Goal: Check status: Check status

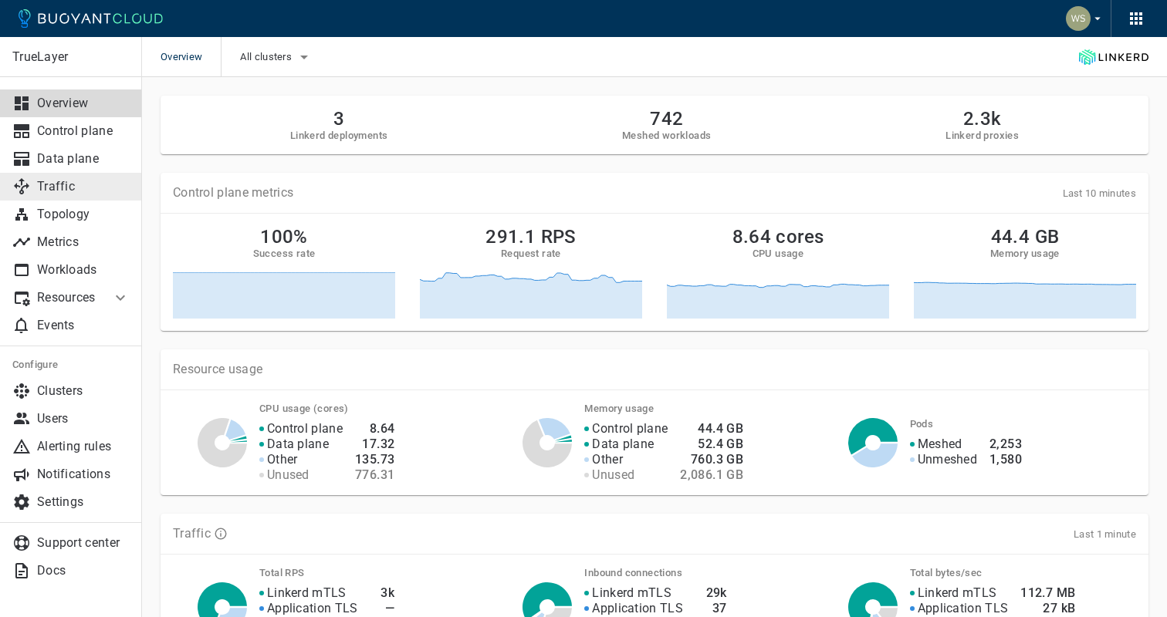
click at [90, 191] on p "Traffic" at bounding box center [83, 186] width 93 height 15
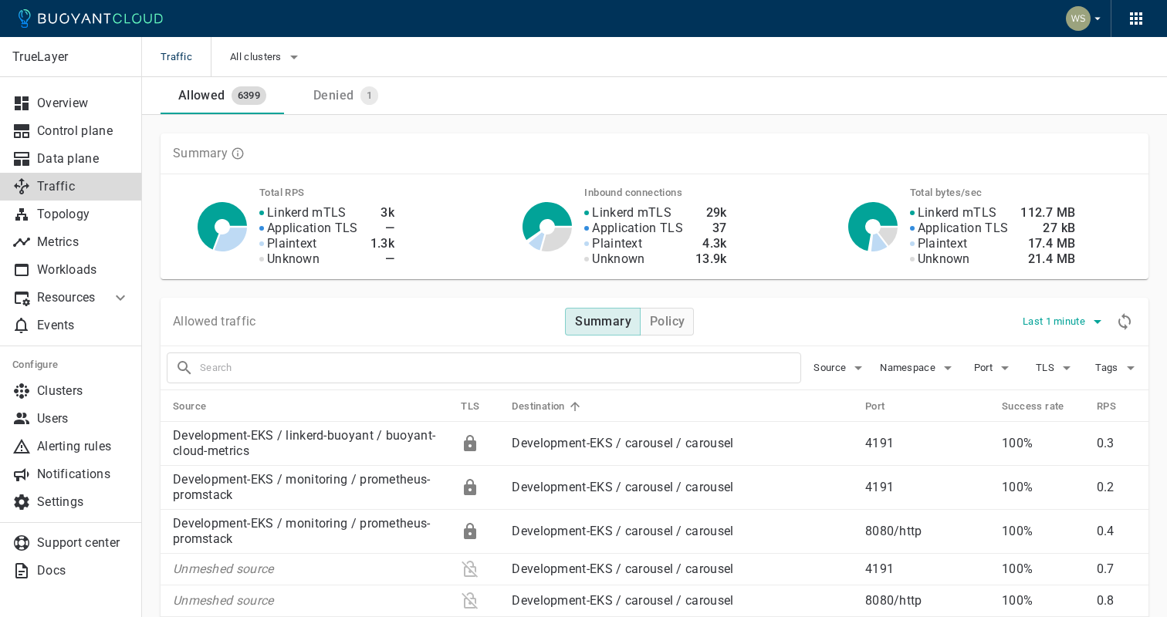
click at [1035, 321] on span "Last 1 minute" at bounding box center [1056, 322] width 66 height 12
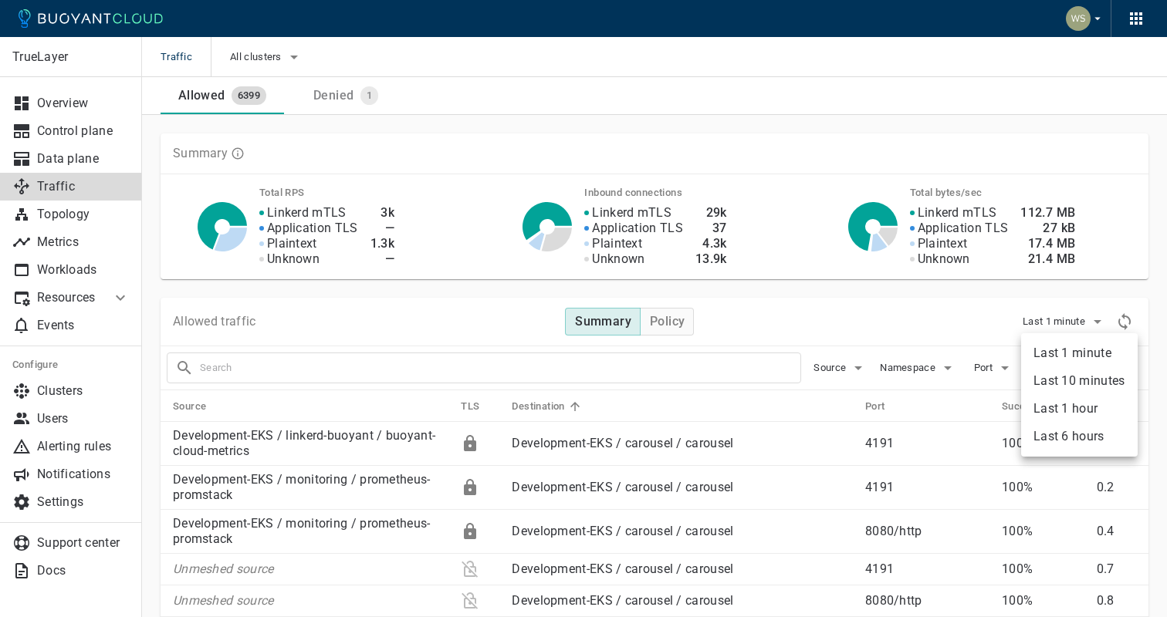
click at [1057, 430] on li "Last 6 hours" at bounding box center [1079, 437] width 117 height 28
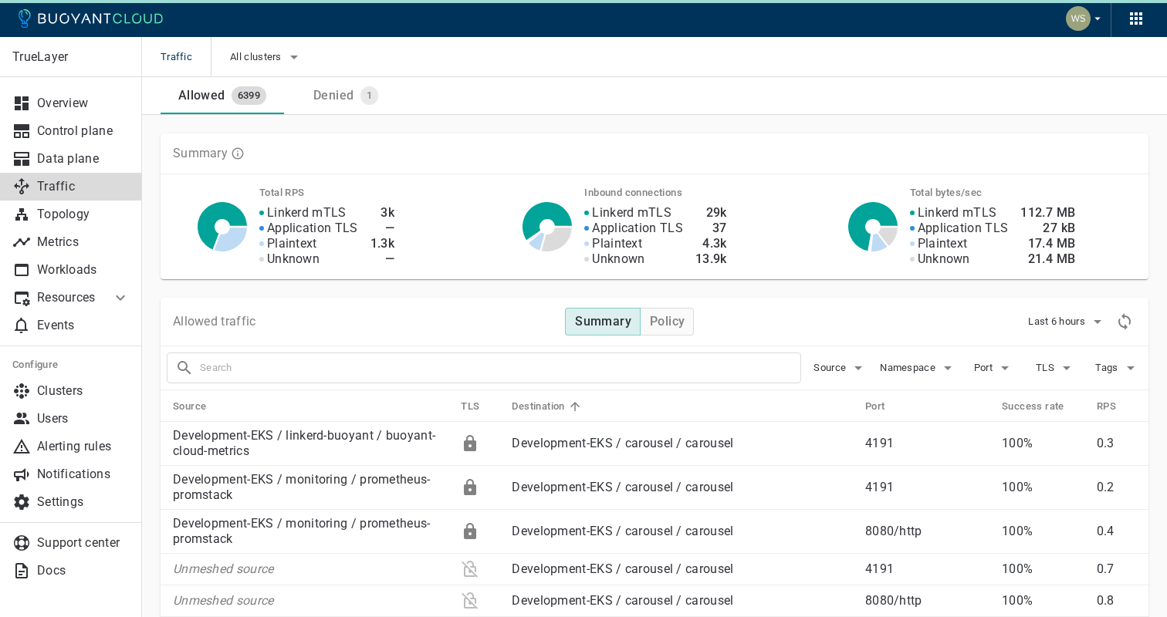
click at [640, 364] on input "text" at bounding box center [500, 368] width 600 height 22
type input "payments-gateway"
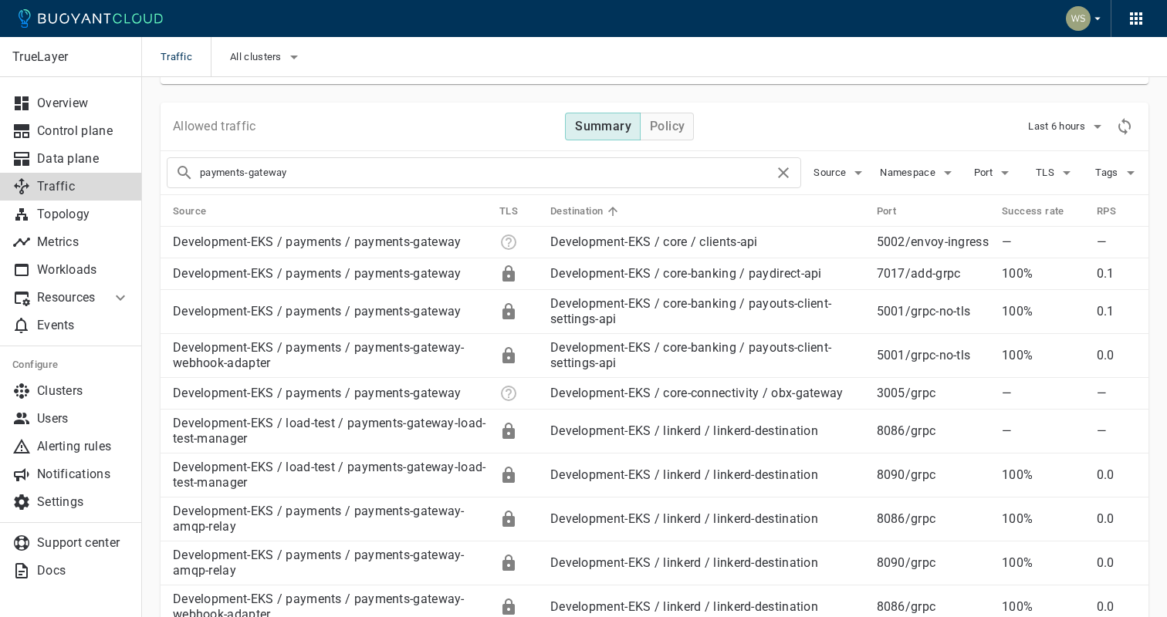
scroll to position [181, 0]
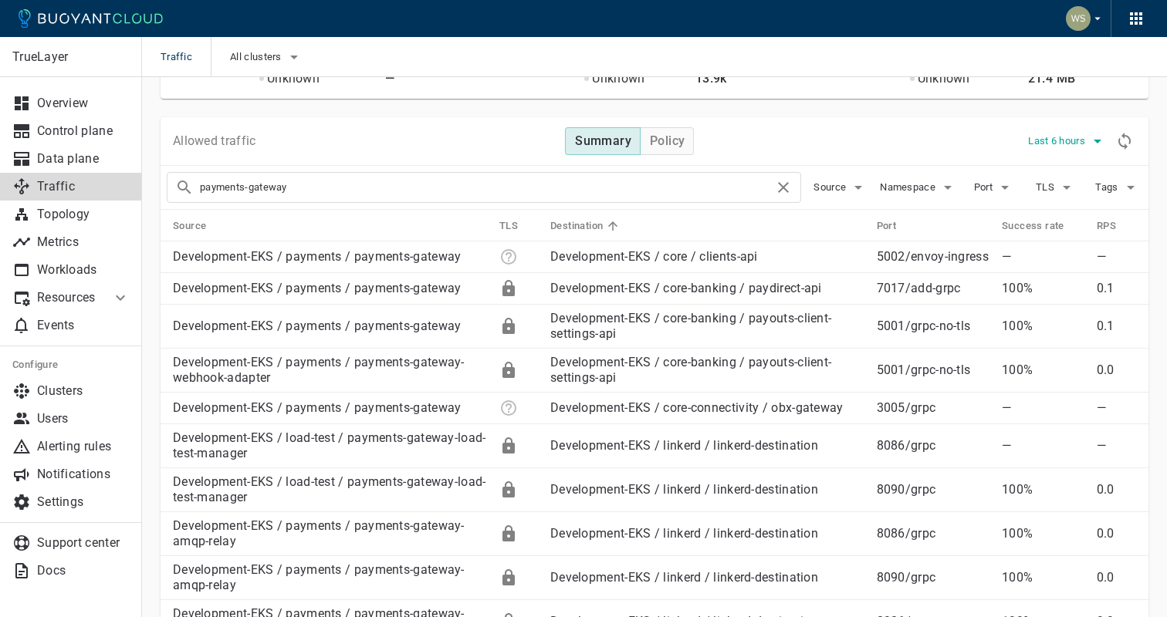
click at [1061, 143] on span "Last 6 hours" at bounding box center [1058, 141] width 60 height 12
click at [1073, 197] on li "Last 10 minutes" at bounding box center [1085, 201] width 117 height 28
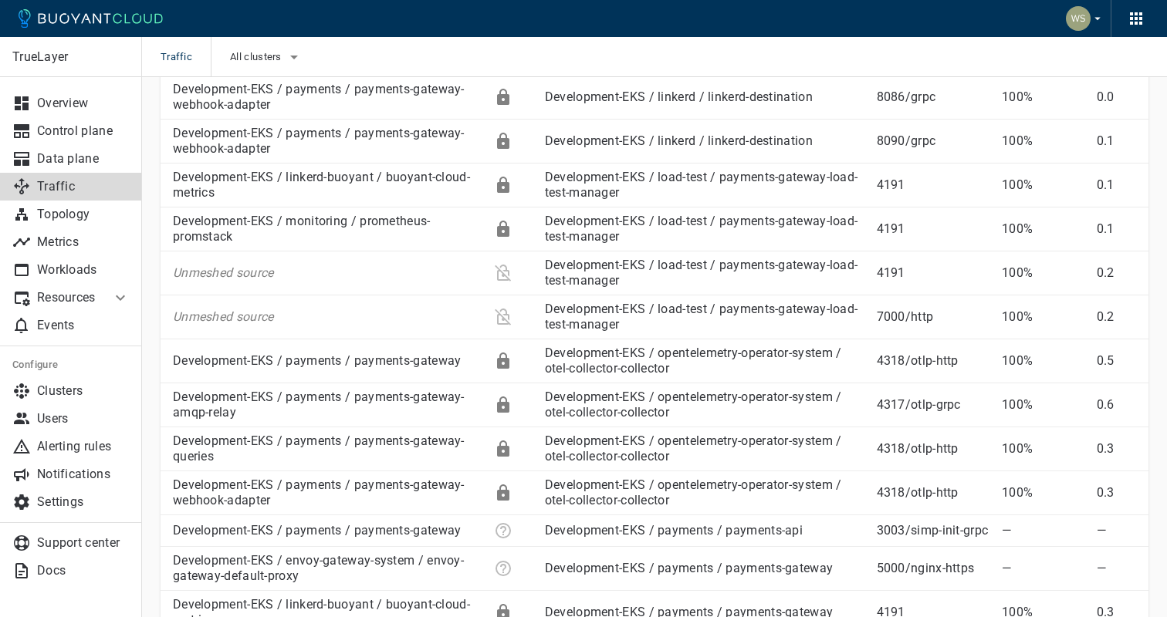
scroll to position [703, 0]
